Goal: Information Seeking & Learning: Learn about a topic

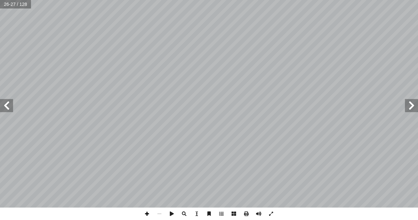
click at [146, 215] on span at bounding box center [147, 214] width 12 height 12
